Goal: Navigation & Orientation: Find specific page/section

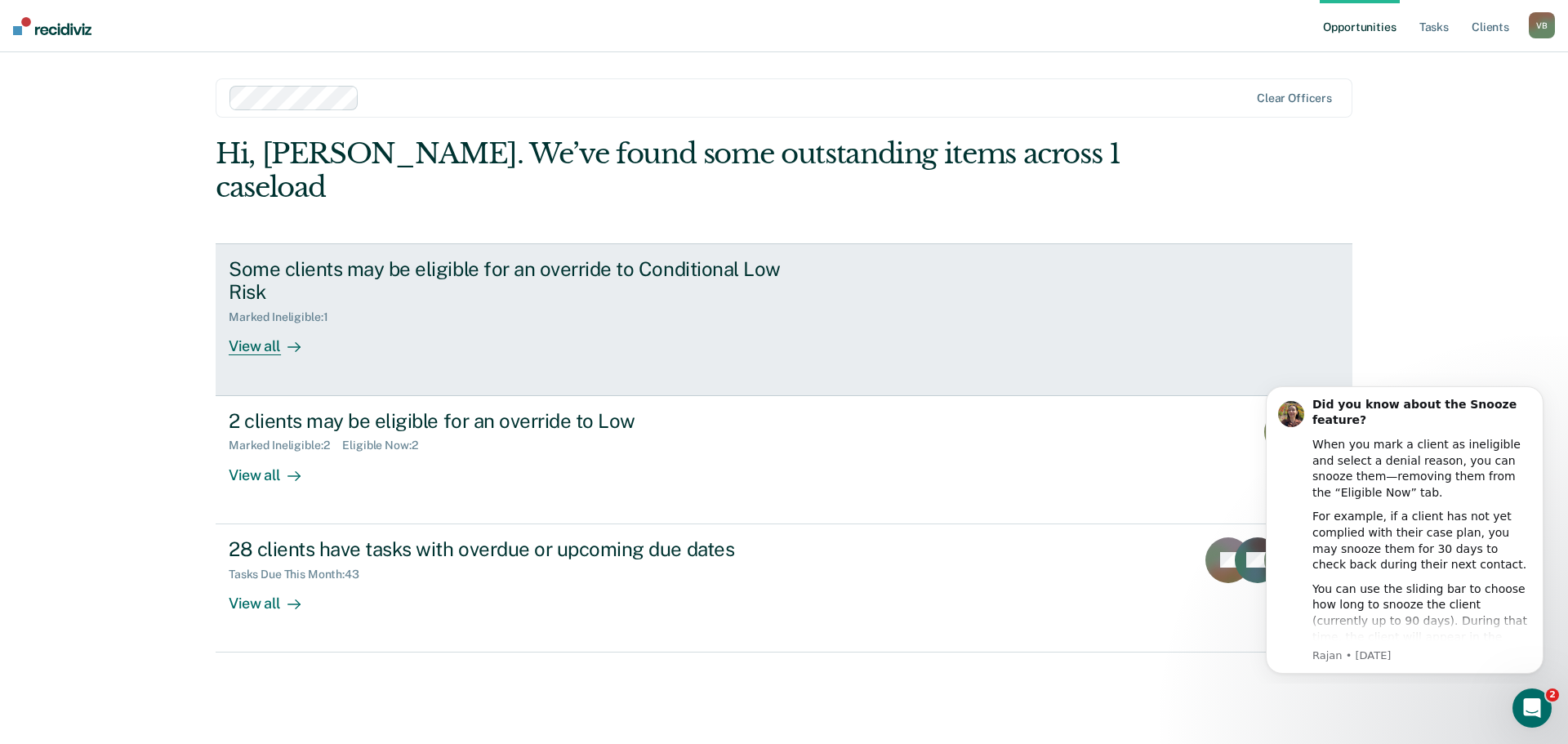
click at [258, 324] on div "View all" at bounding box center [274, 340] width 91 height 32
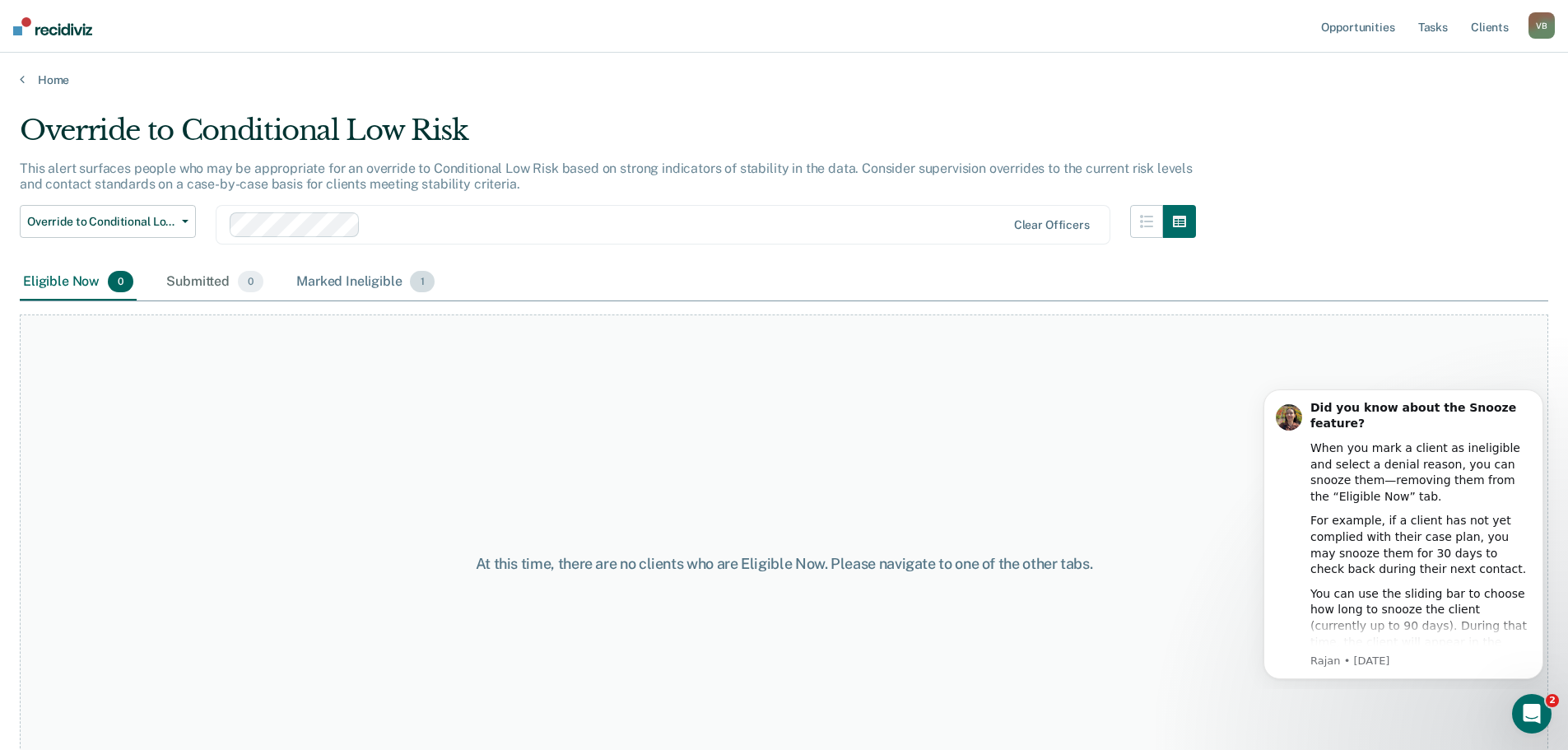
click at [351, 285] on div "Marked Ineligible 1" at bounding box center [366, 282] width 145 height 36
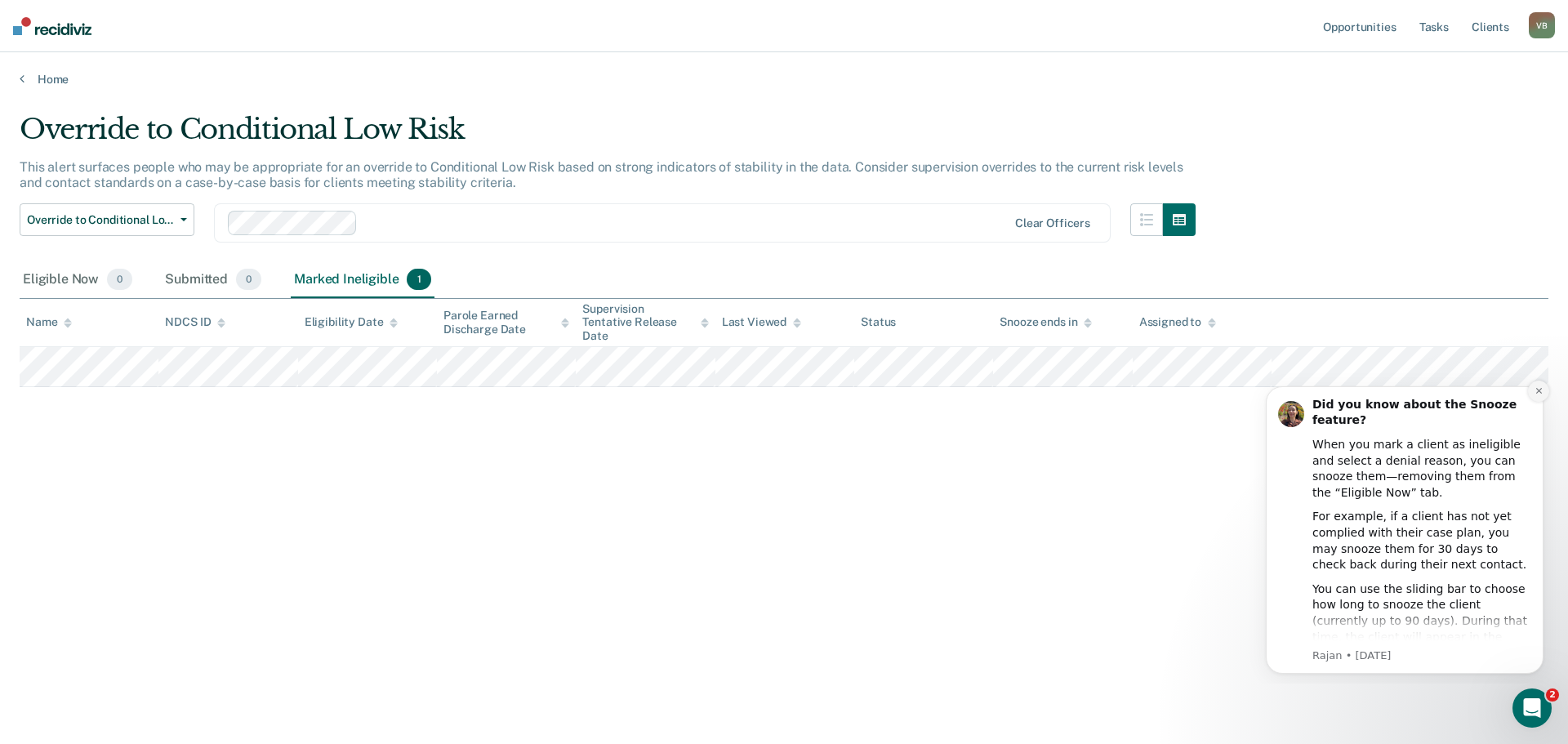
click at [1535, 393] on icon "Dismiss notification" at bounding box center [1539, 391] width 9 height 9
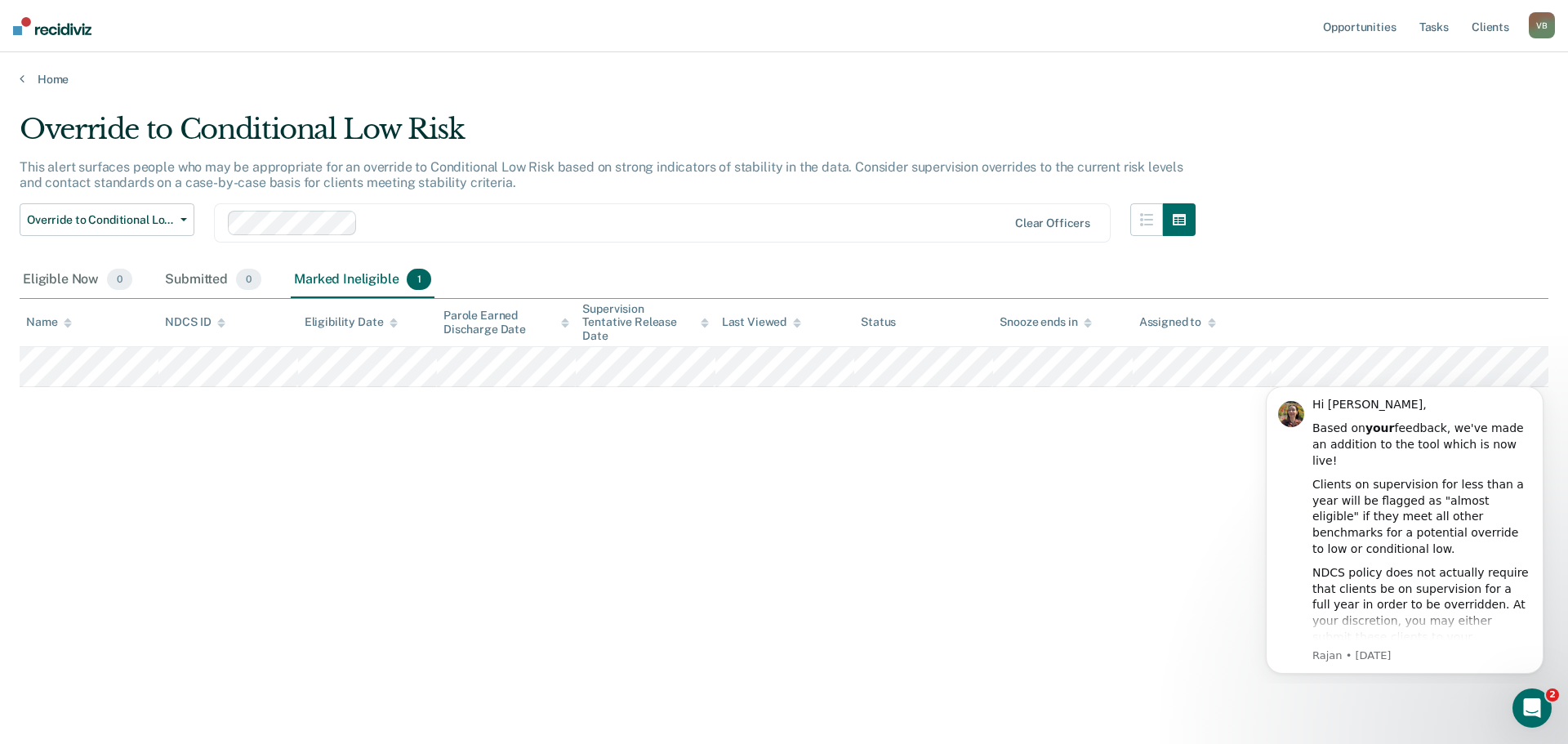
click at [1535, 393] on icon "Dismiss notification" at bounding box center [1539, 390] width 7 height 7
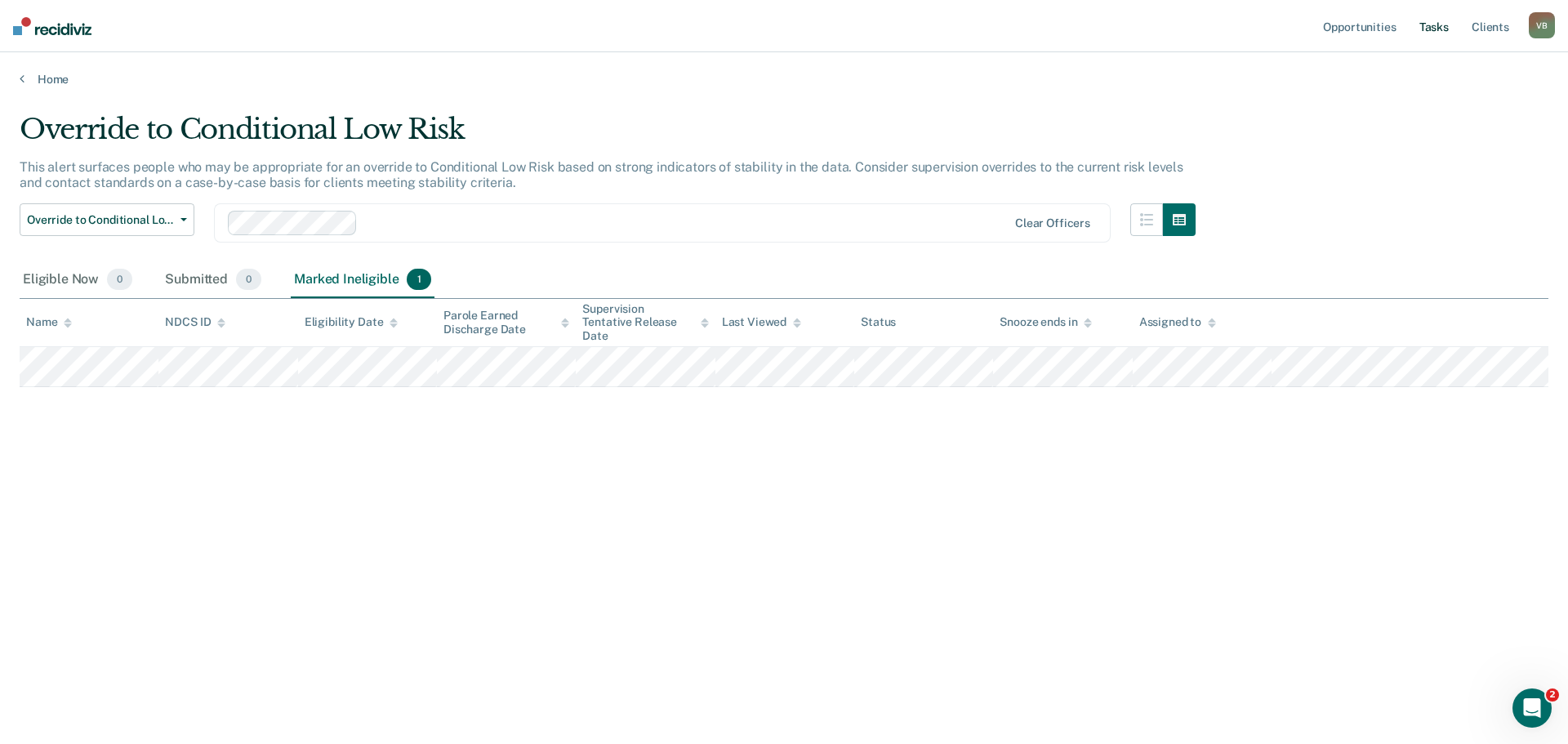
click at [1426, 28] on link "Tasks" at bounding box center [1434, 25] width 36 height 52
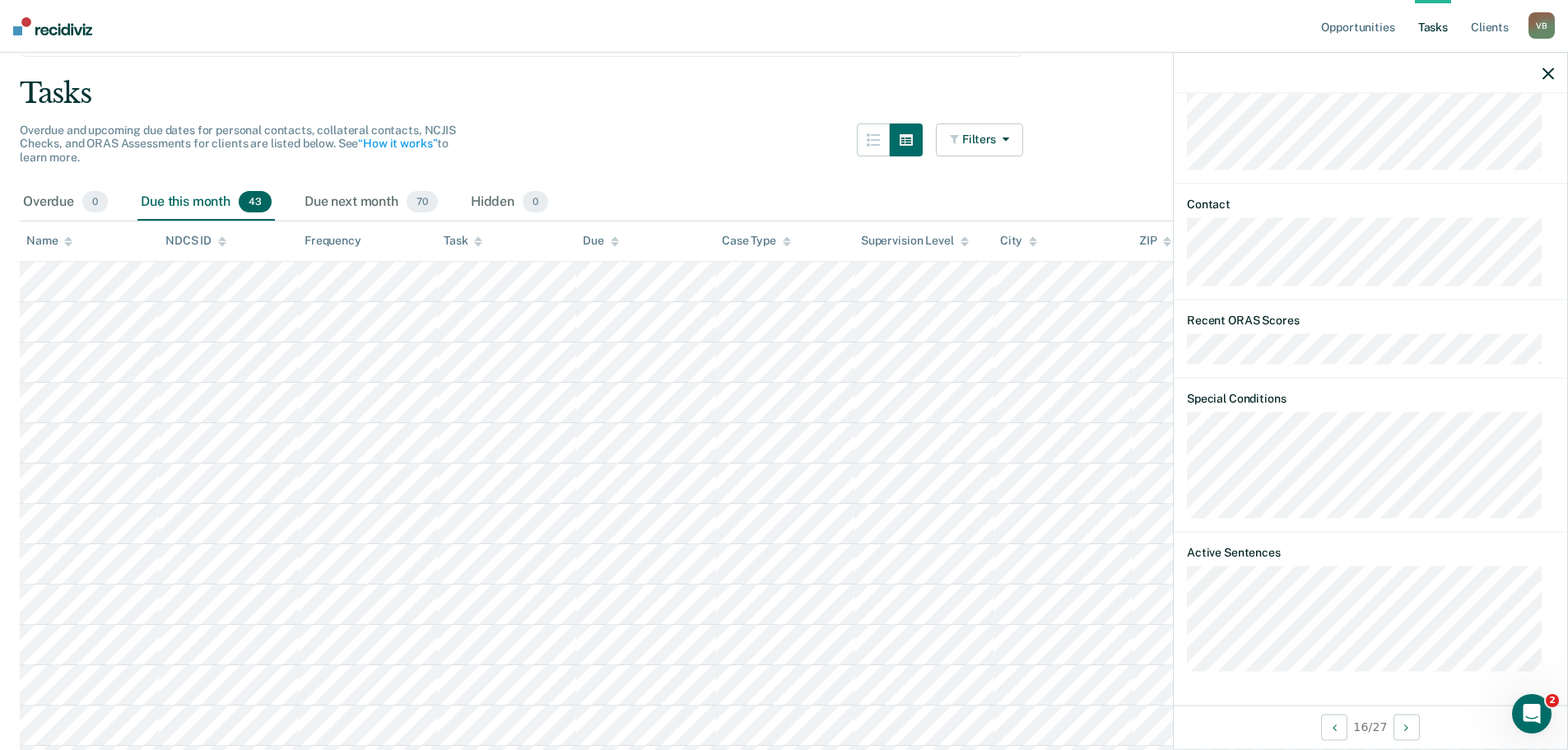
scroll to position [82, 0]
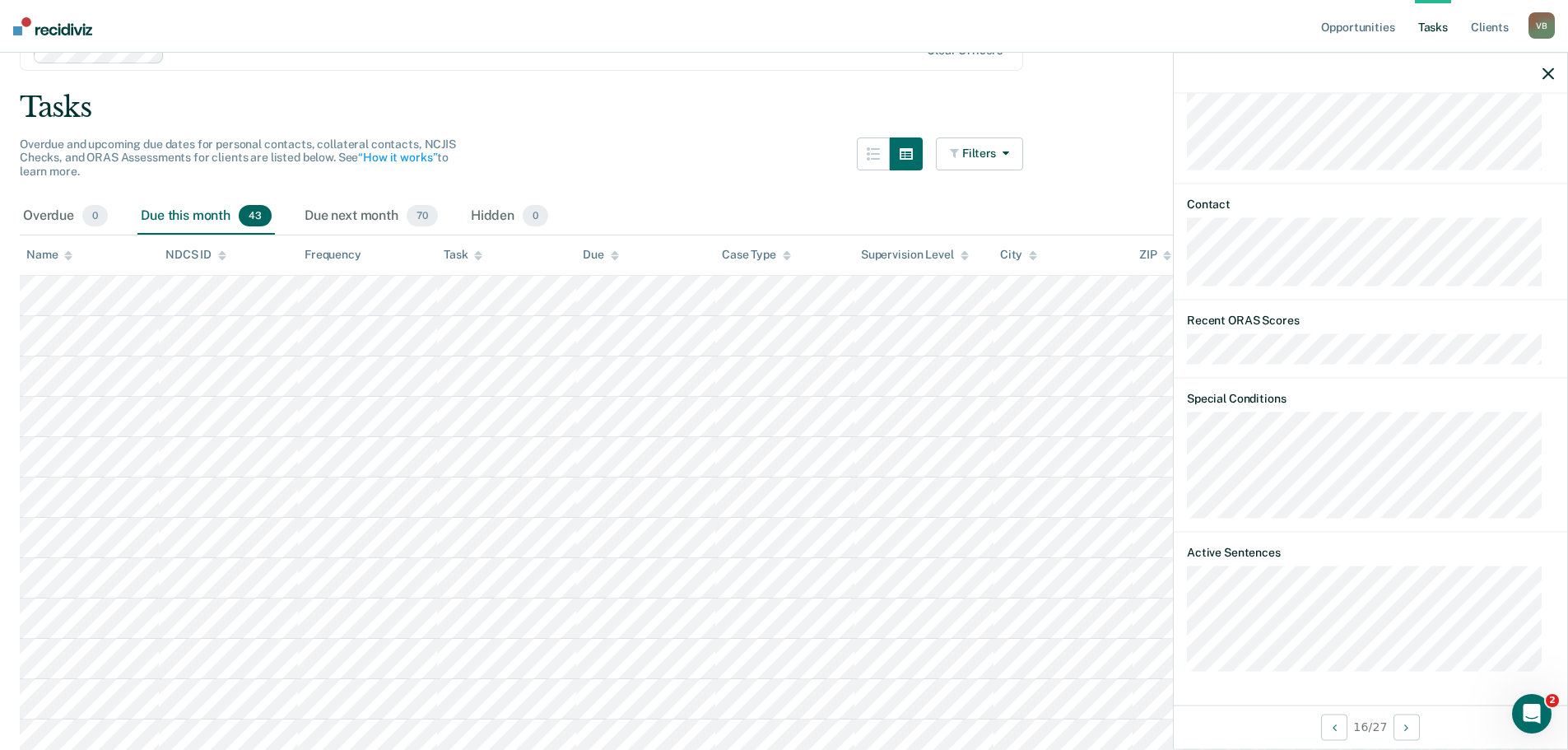
click at [1550, 74] on icon "button" at bounding box center [1548, 73] width 12 height 12
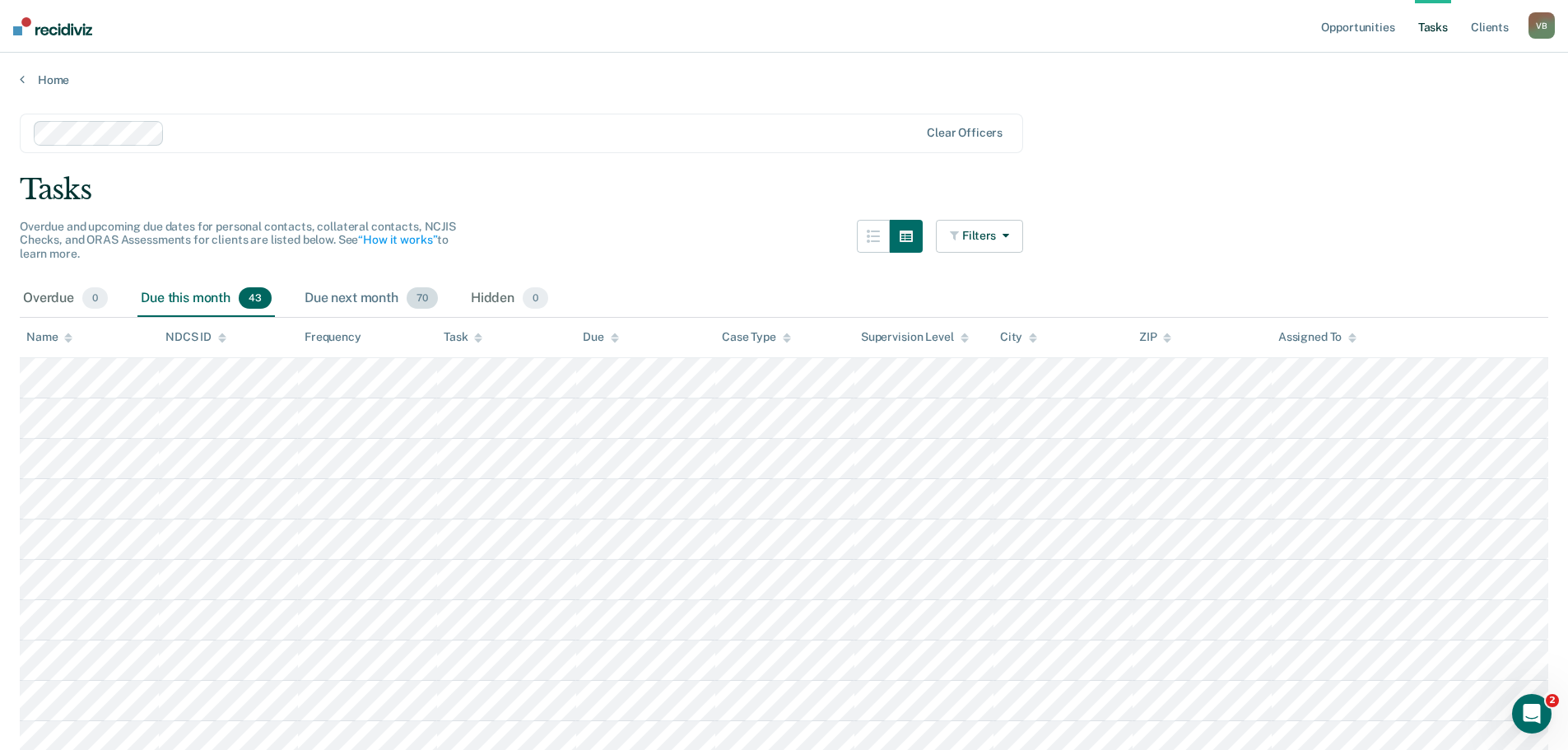
click at [384, 300] on div "Due next month 70" at bounding box center [371, 298] width 140 height 36
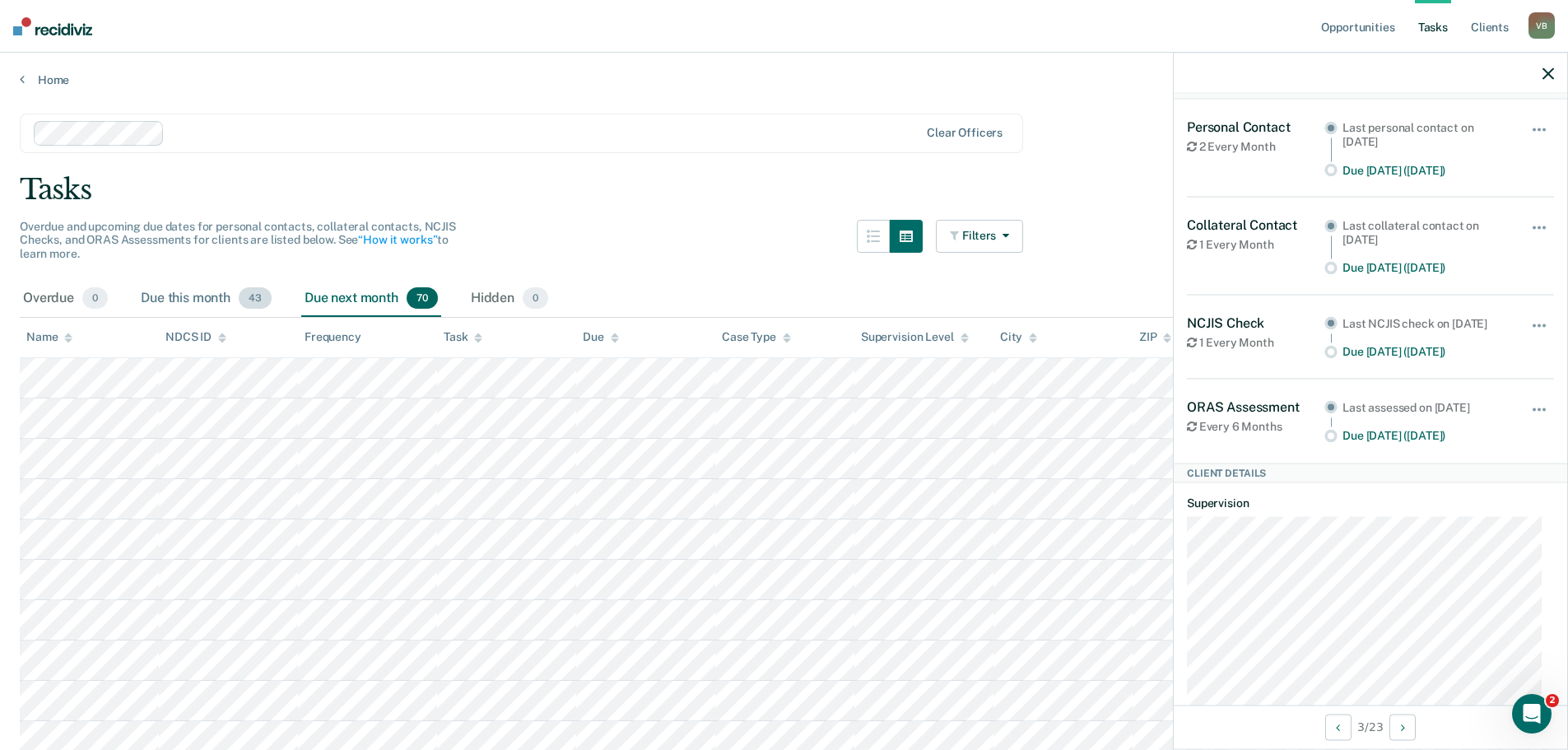
click at [192, 298] on div "Due this month 43" at bounding box center [206, 298] width 137 height 36
click at [1547, 68] on icon "button" at bounding box center [1548, 73] width 12 height 12
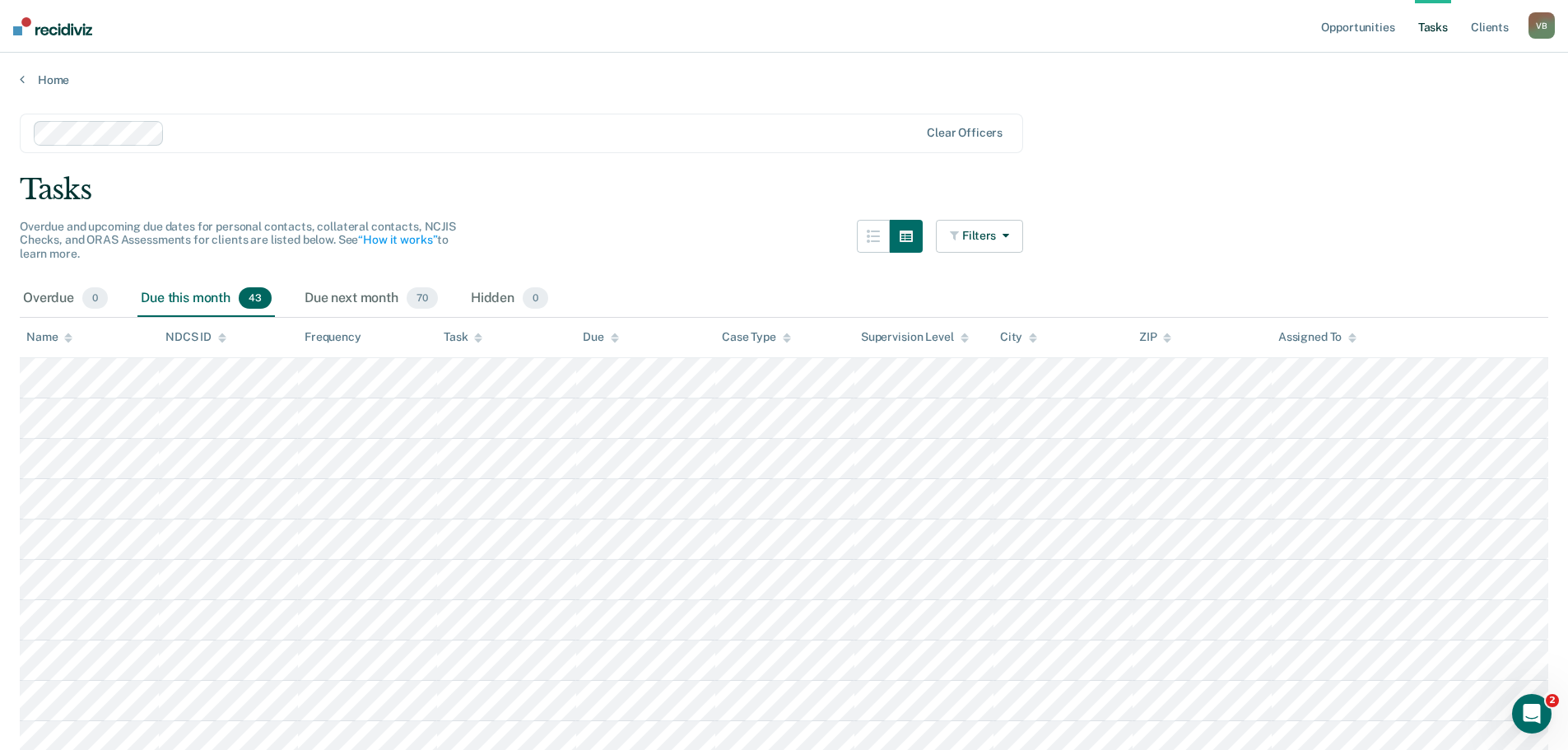
scroll to position [82, 0]
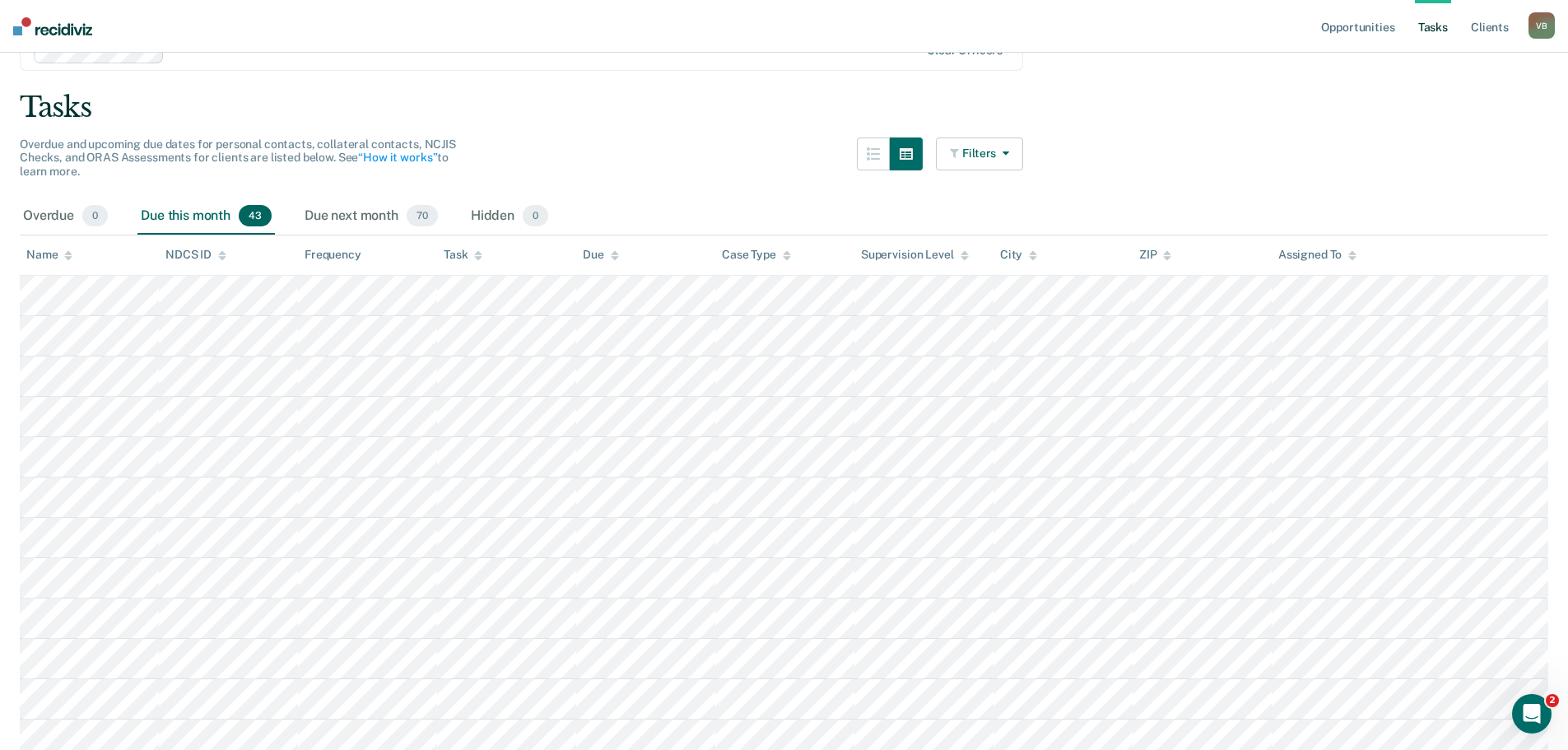
click at [1019, 153] on button "Filters" at bounding box center [980, 153] width 88 height 33
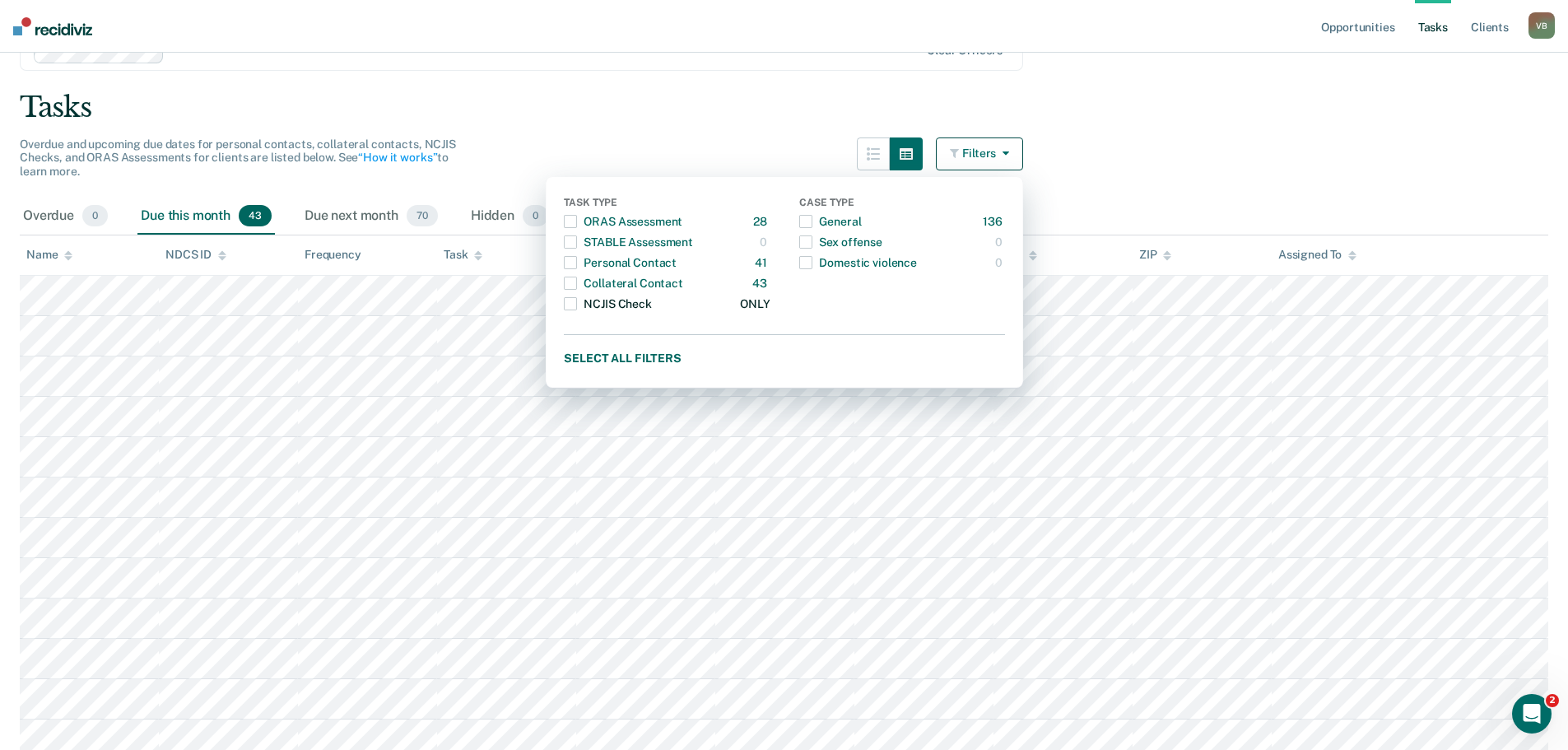
click at [577, 307] on span "button" at bounding box center [571, 303] width 13 height 13
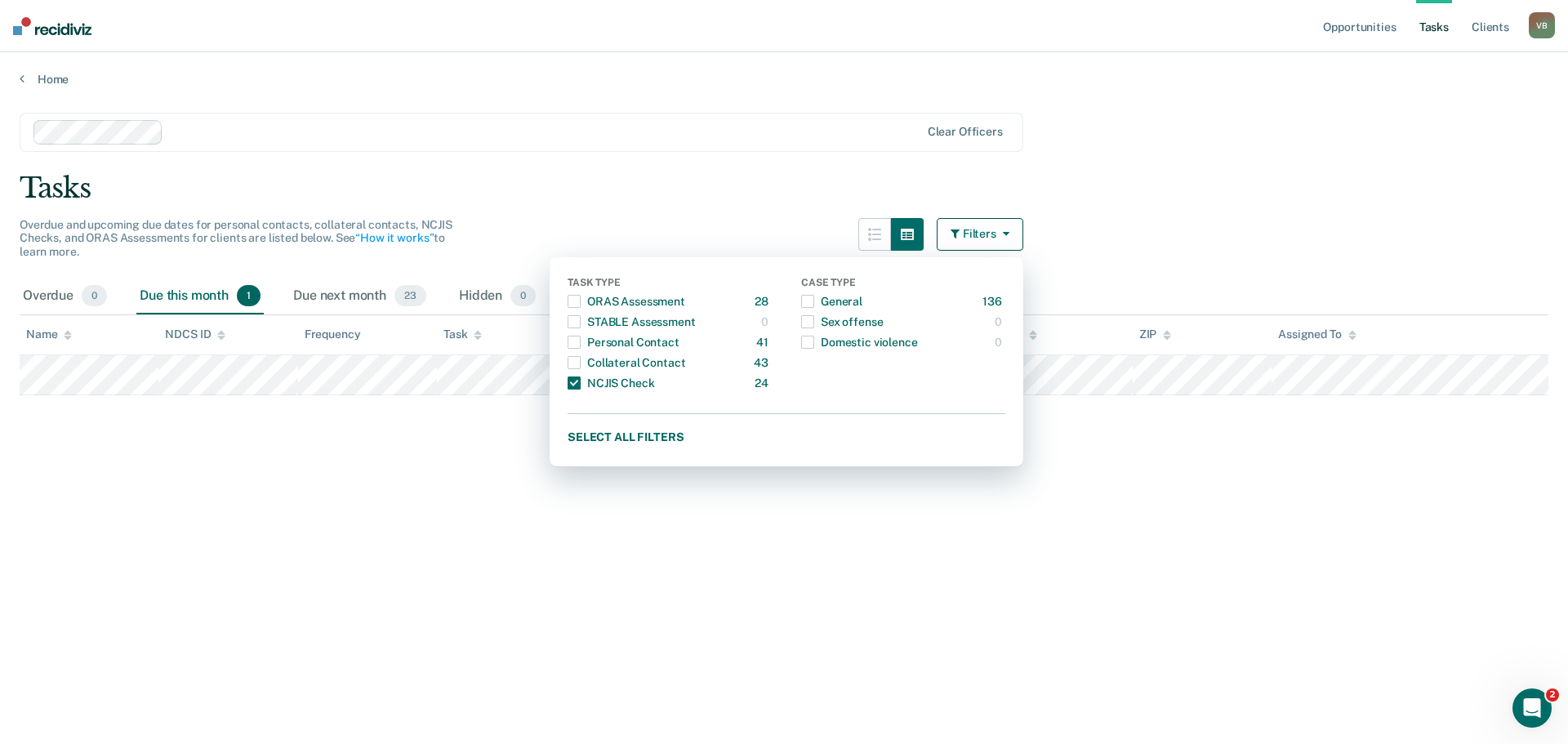
click at [393, 558] on main "Clear officers Tasks Overdue and upcoming due dates for personal contacts, coll…" at bounding box center [784, 413] width 1568 height 652
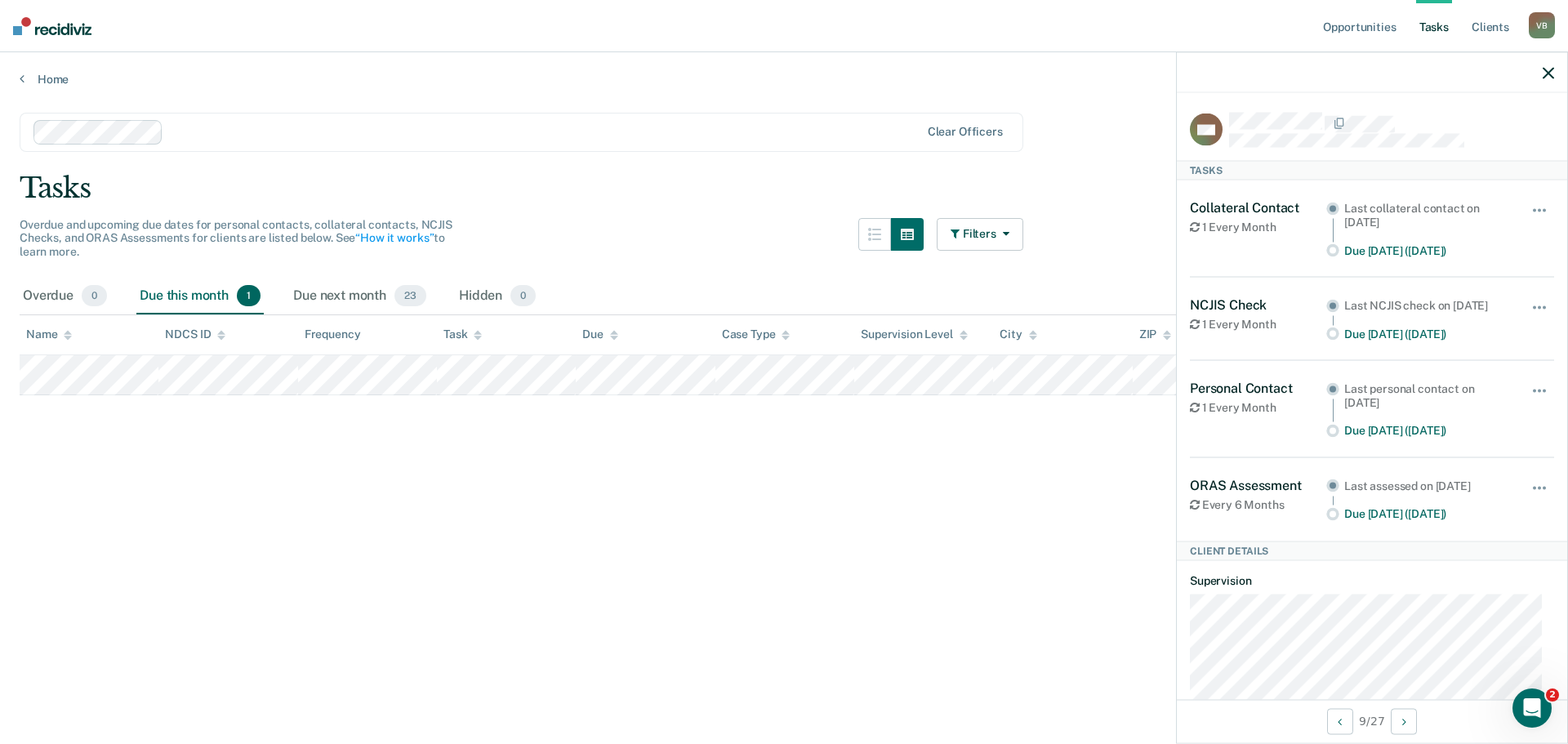
click at [1546, 75] on icon "button" at bounding box center [1548, 72] width 11 height 11
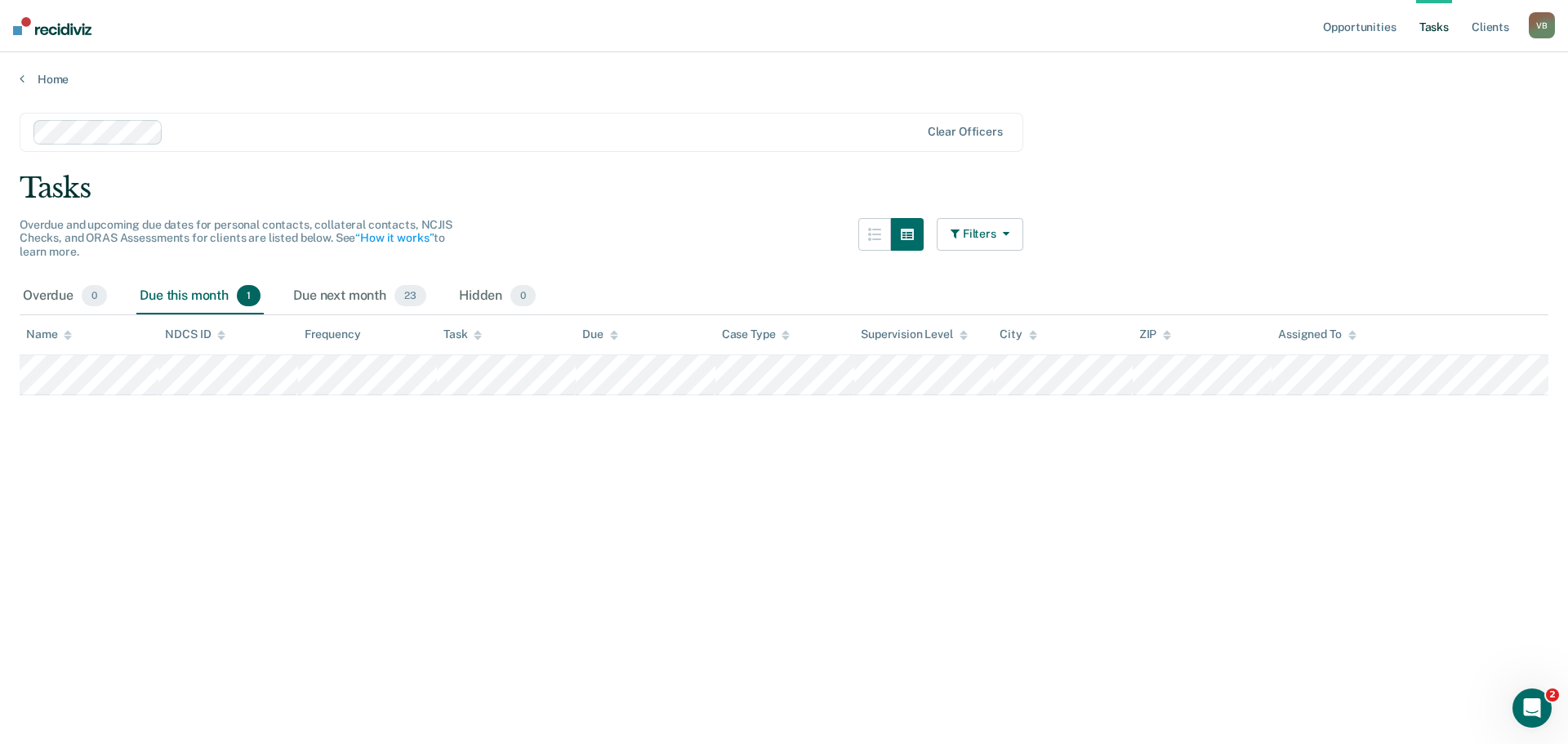
click at [999, 240] on button "Filters" at bounding box center [980, 234] width 87 height 33
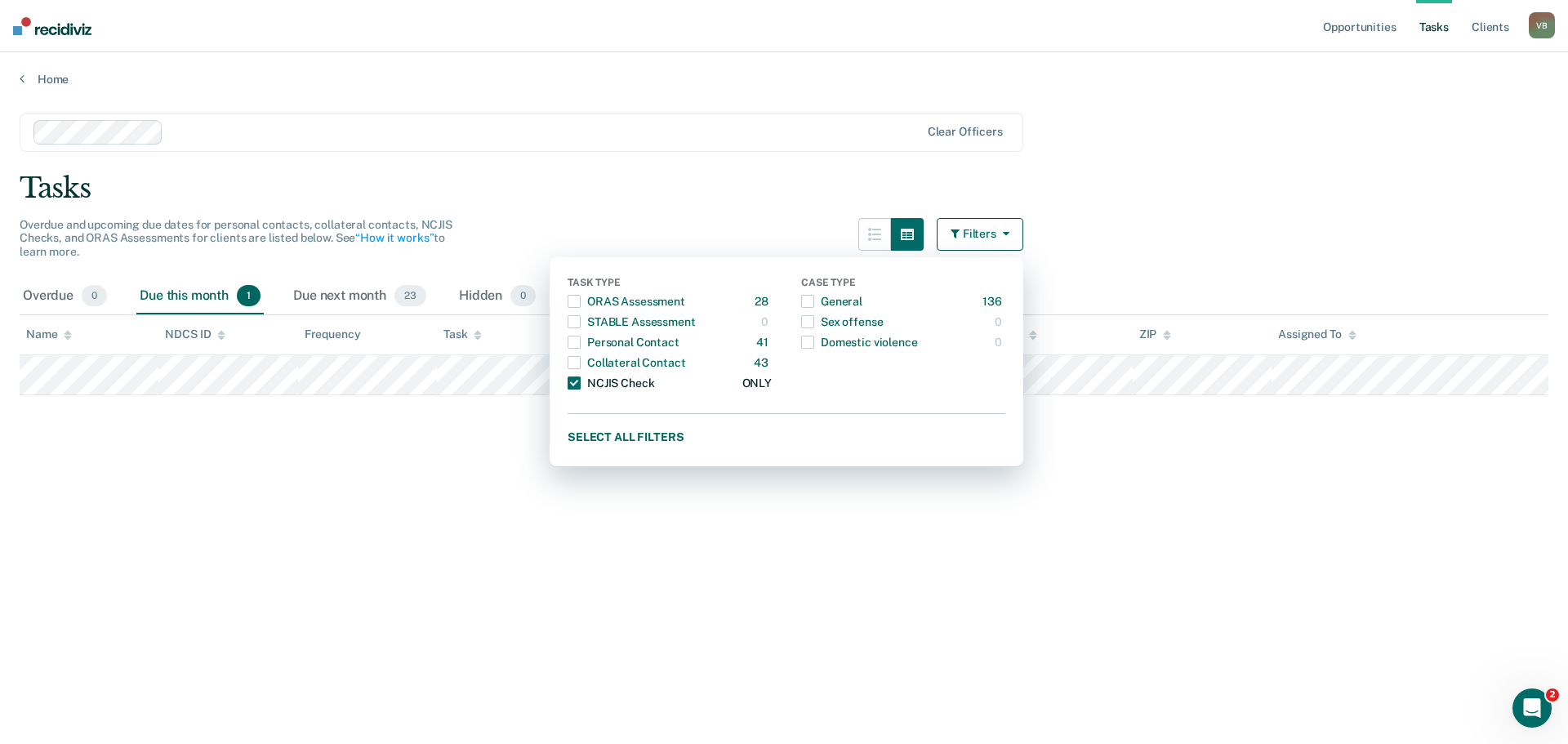
click at [573, 380] on span "button" at bounding box center [574, 382] width 13 height 13
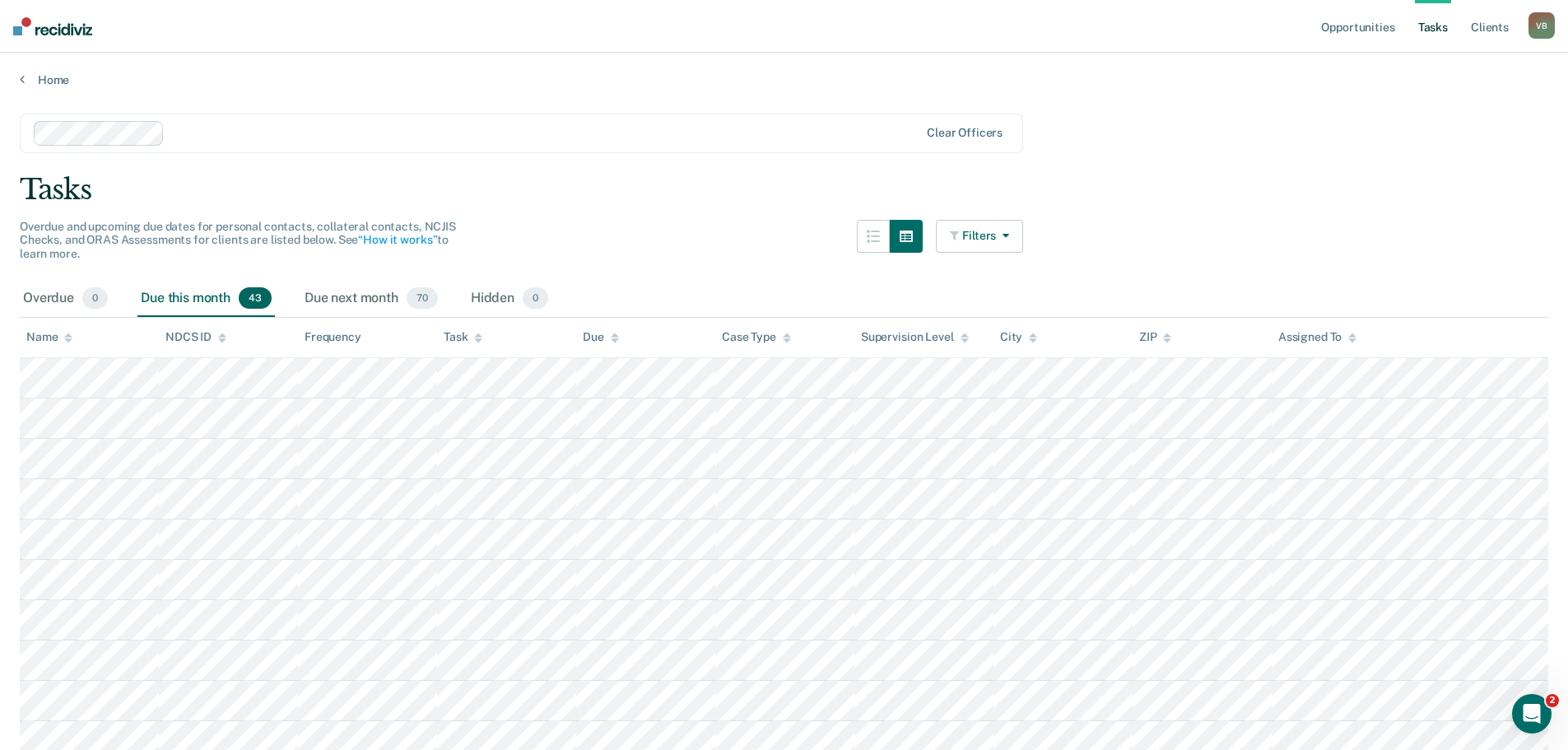
click at [1005, 242] on button "Filters" at bounding box center [980, 236] width 88 height 33
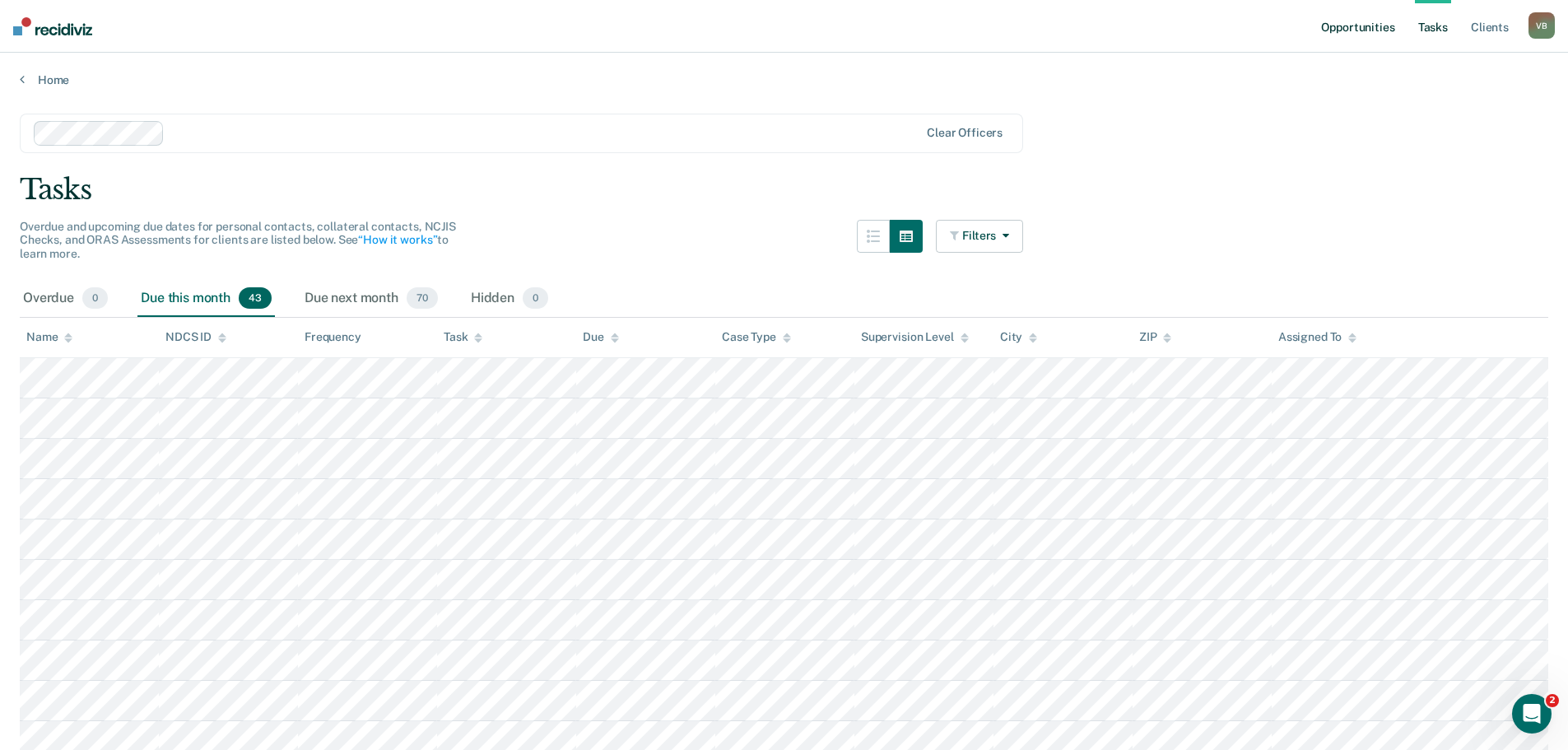
click at [1344, 29] on link "Opportunities" at bounding box center [1358, 26] width 80 height 52
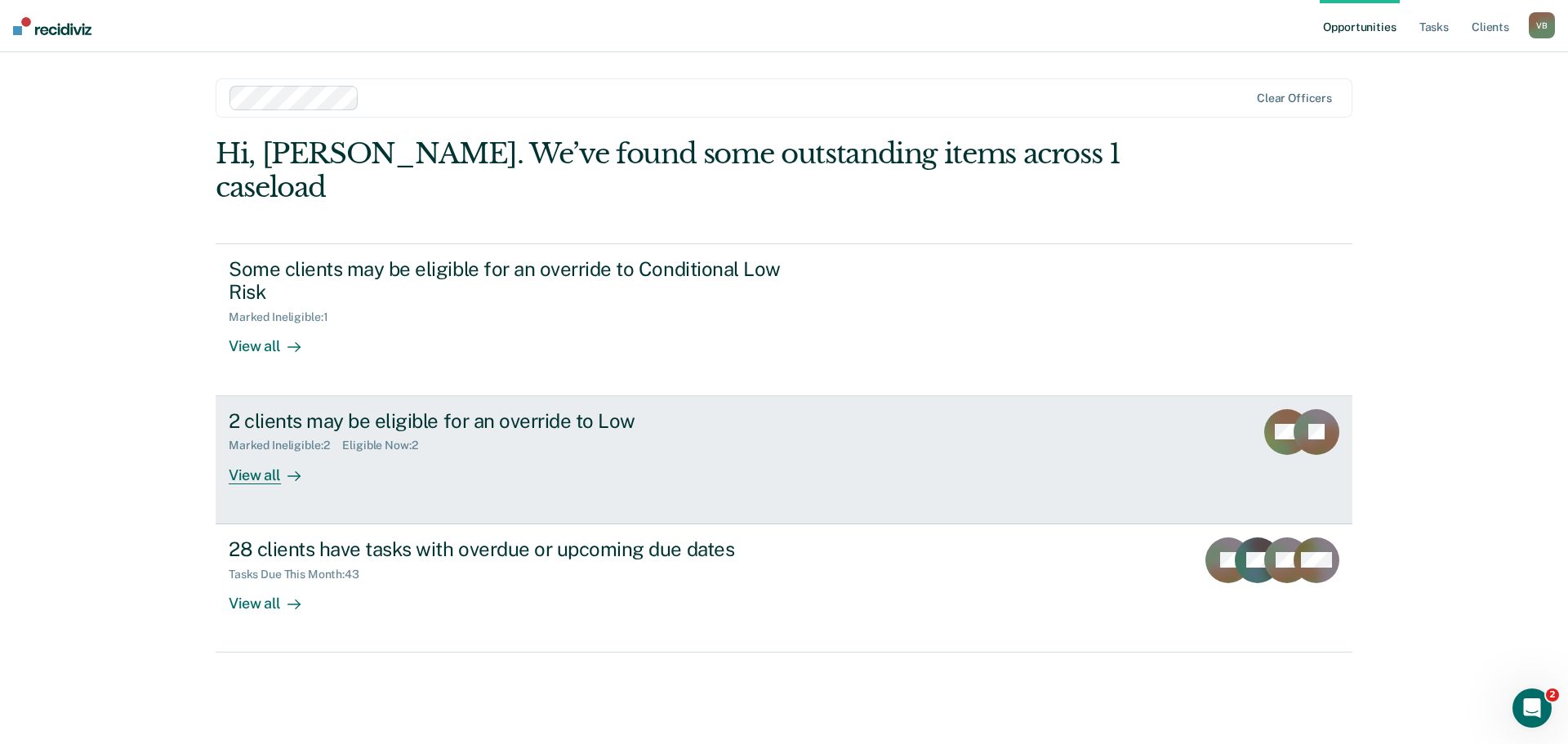
click at [316, 452] on div "View all" at bounding box center [274, 468] width 91 height 32
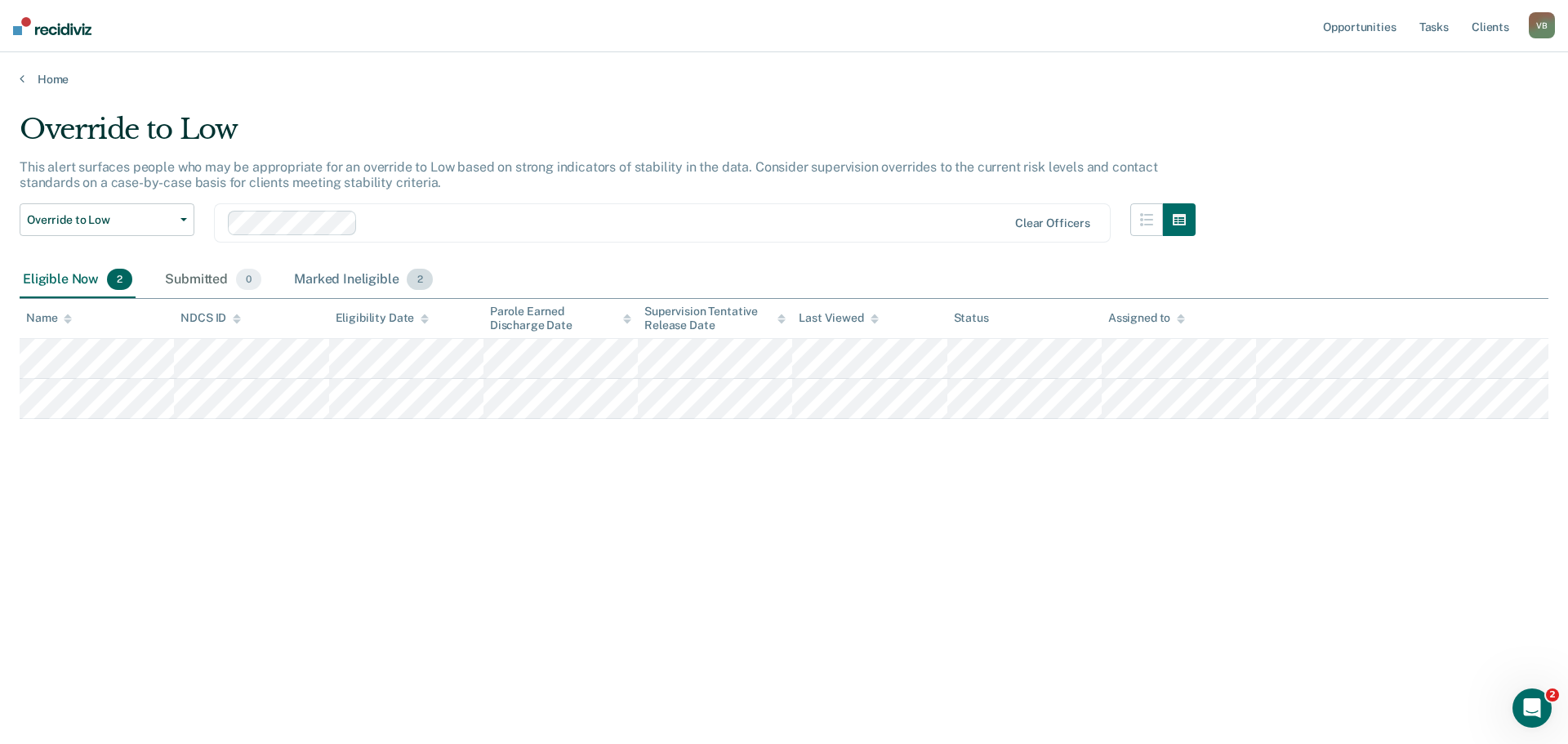
click at [344, 279] on div "Marked Ineligible 2" at bounding box center [363, 279] width 145 height 36
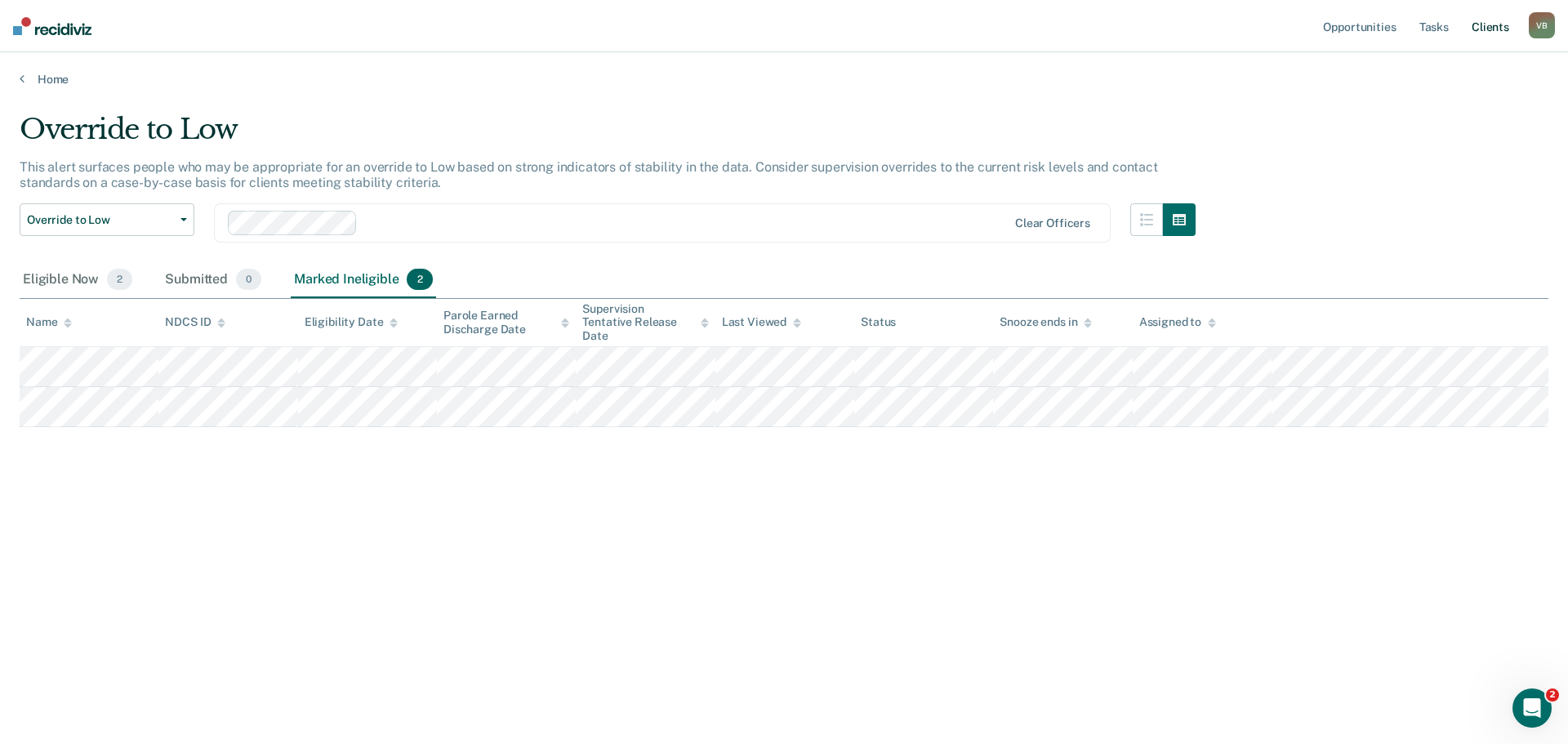
click at [1495, 25] on link "Client s" at bounding box center [1491, 25] width 44 height 52
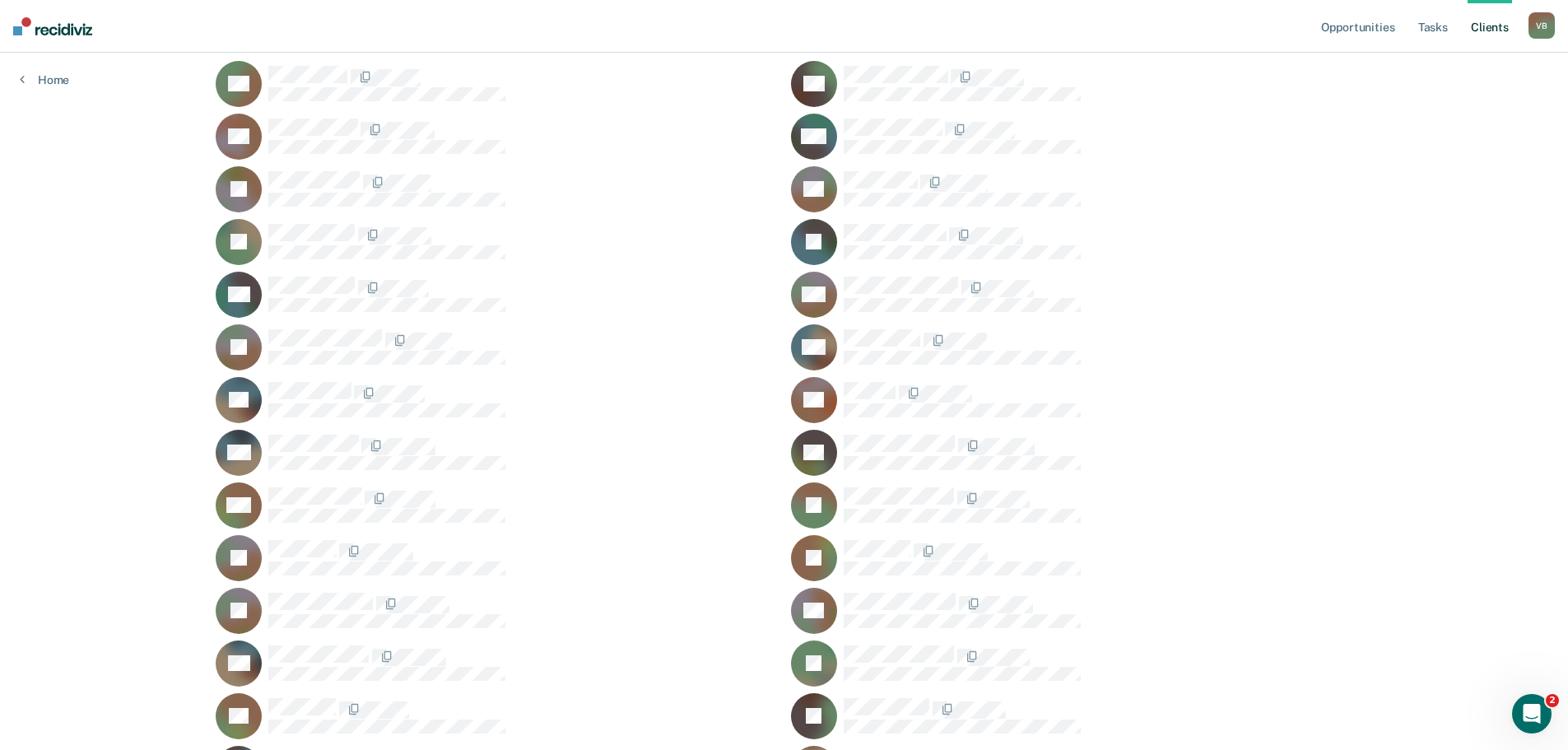
scroll to position [181, 0]
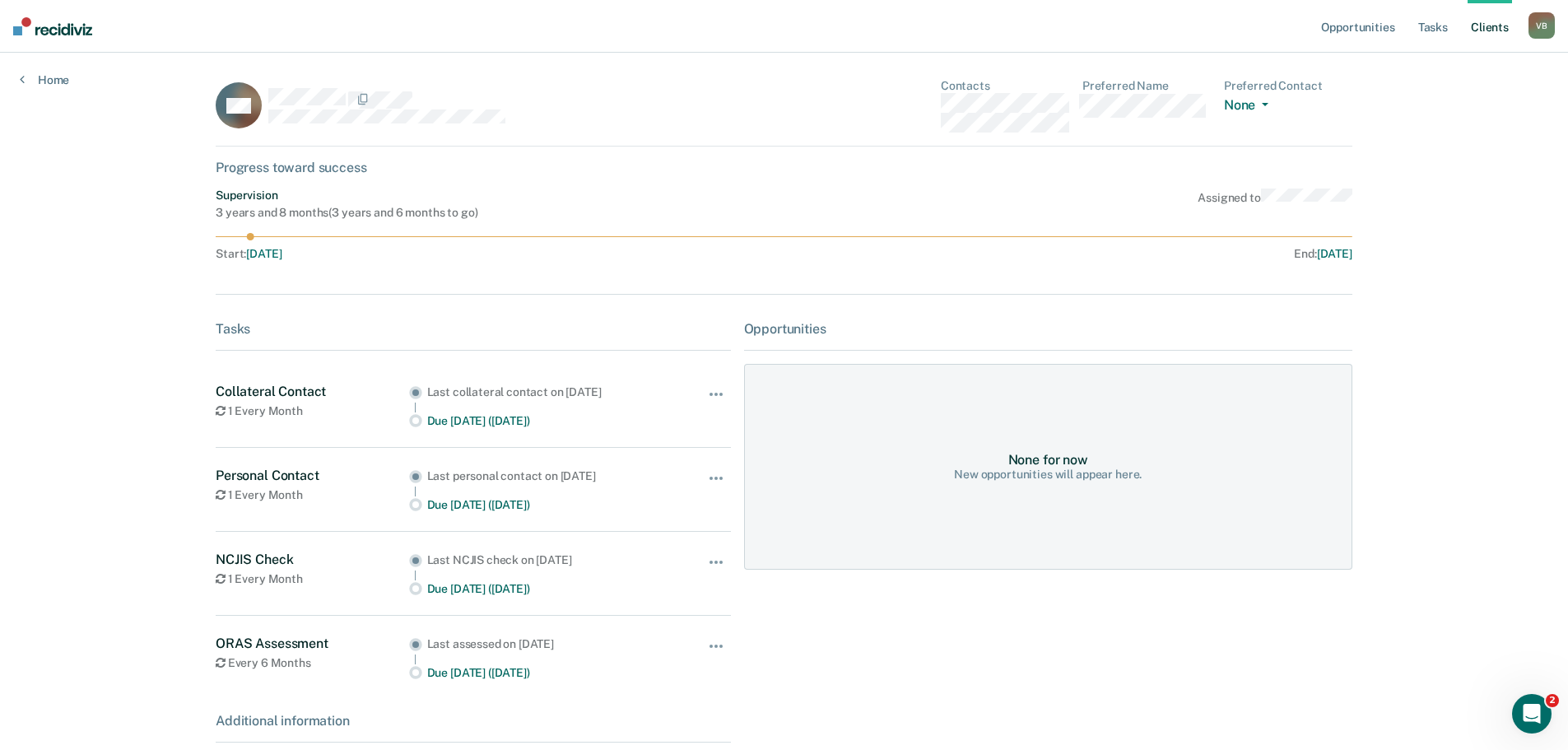
click at [57, 29] on img at bounding box center [52, 27] width 79 height 18
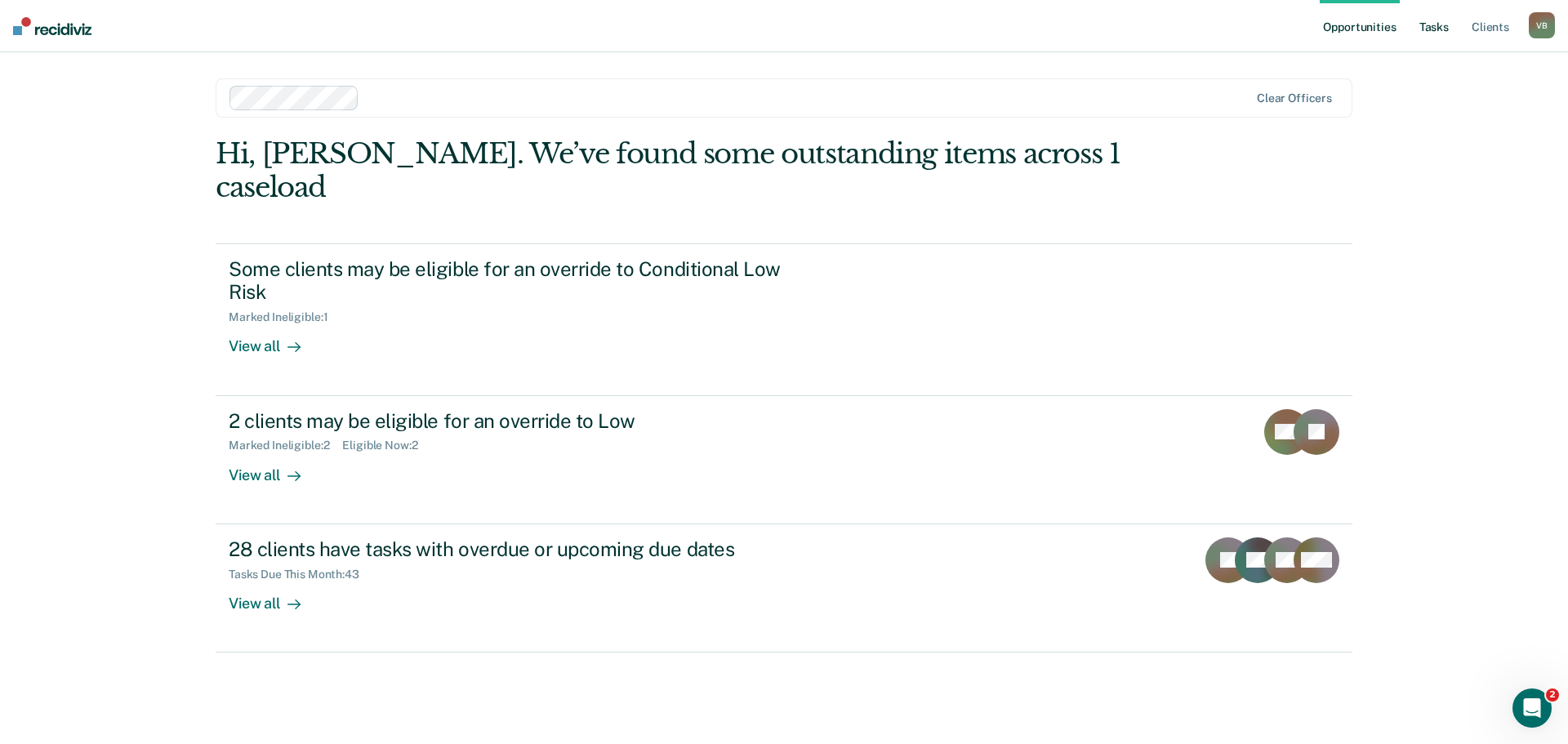
click at [1432, 25] on link "Tasks" at bounding box center [1434, 25] width 36 height 52
